Goal: Find specific page/section: Find specific page/section

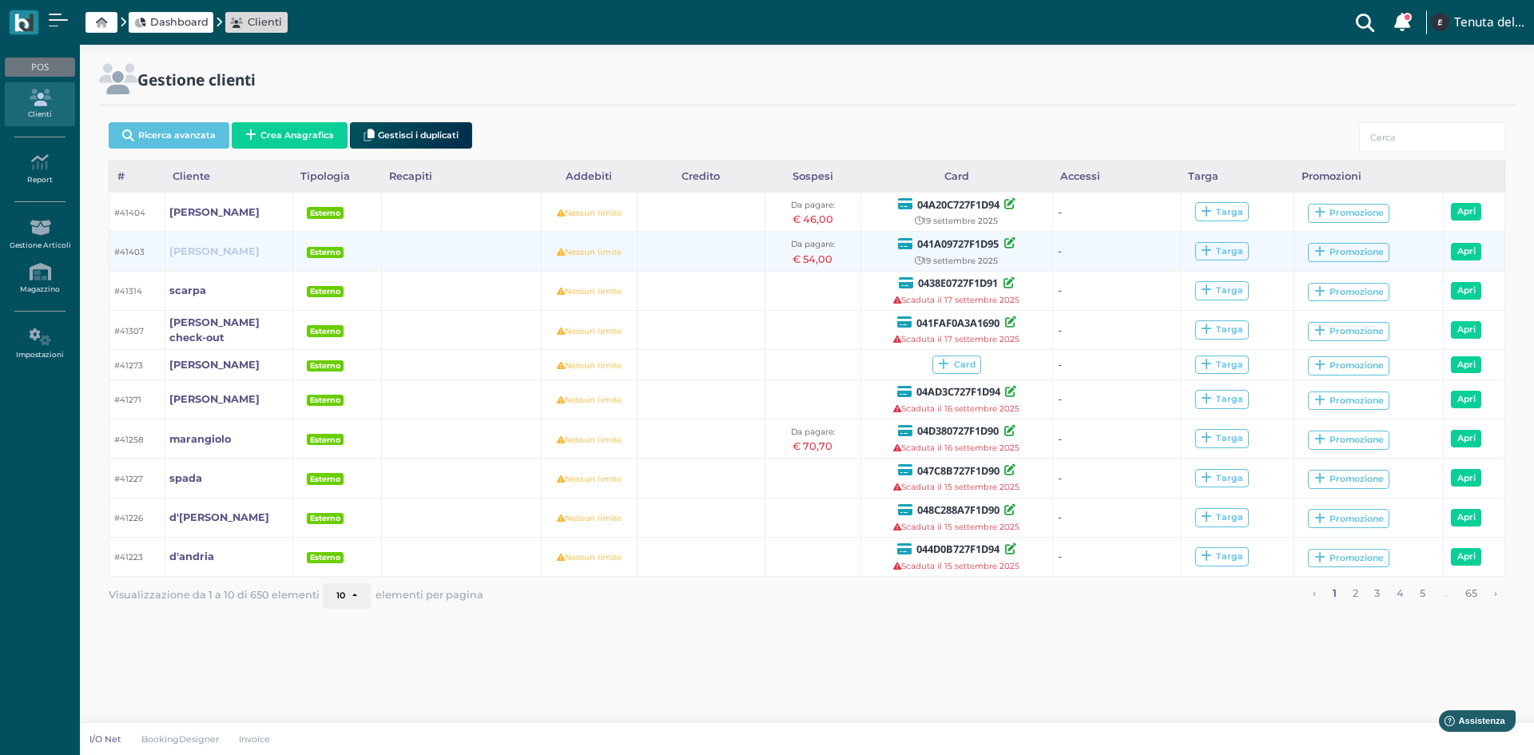
click at [183, 250] on b "[PERSON_NAME]" at bounding box center [214, 251] width 90 height 12
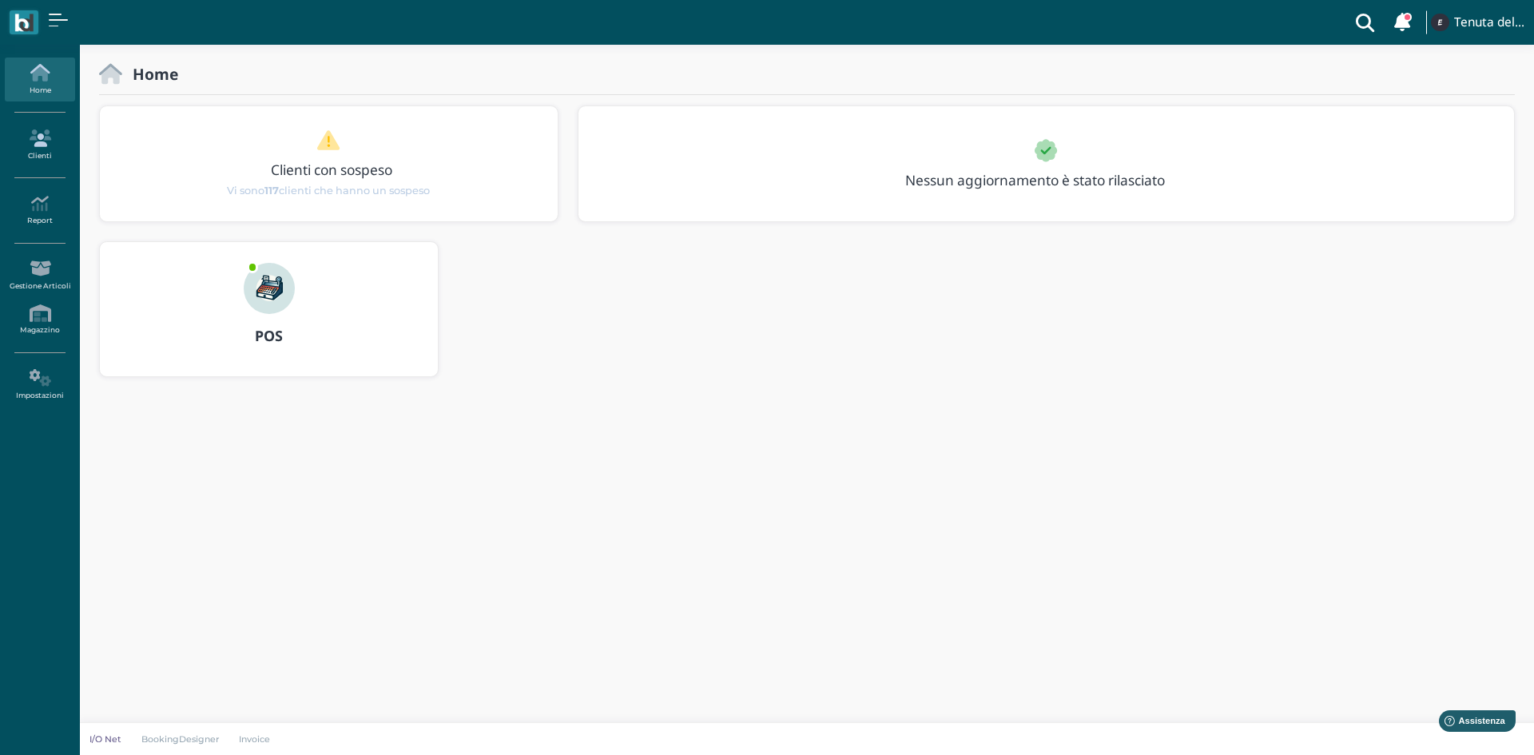
click at [35, 143] on icon at bounding box center [40, 138] width 70 height 18
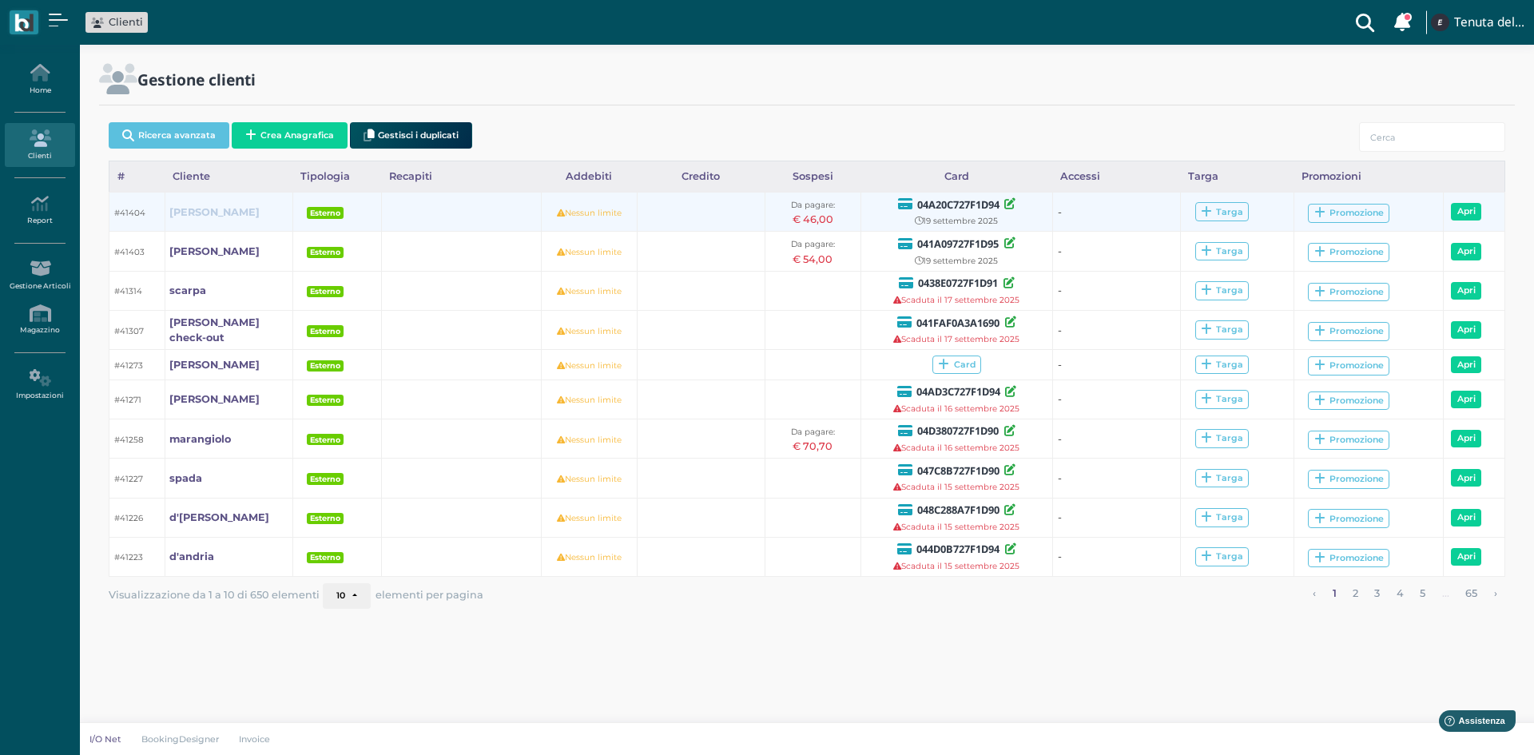
click at [193, 212] on b "lisa eizel" at bounding box center [214, 212] width 90 height 12
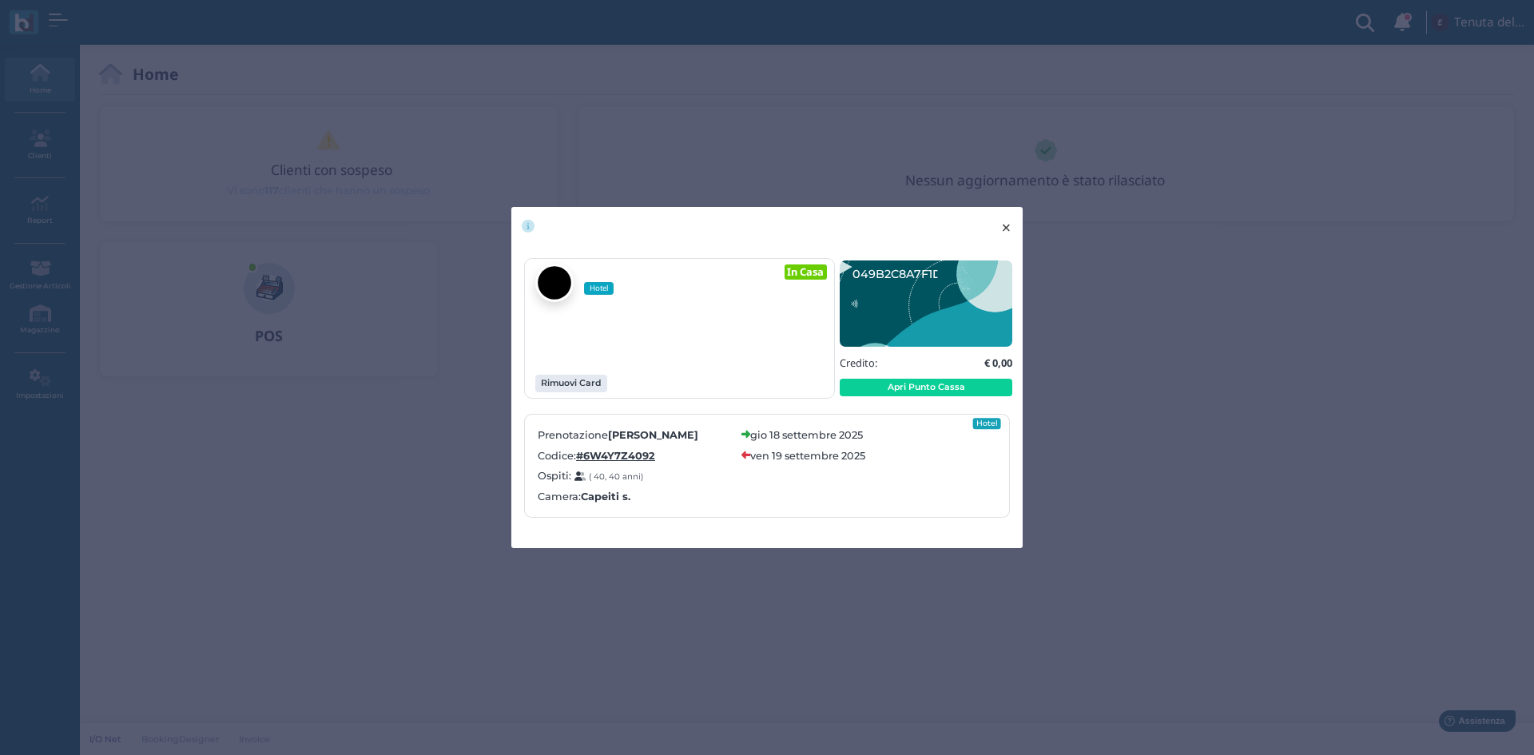
click at [1017, 227] on button "× close" at bounding box center [1006, 227] width 33 height 41
